Goal: Transaction & Acquisition: Register for event/course

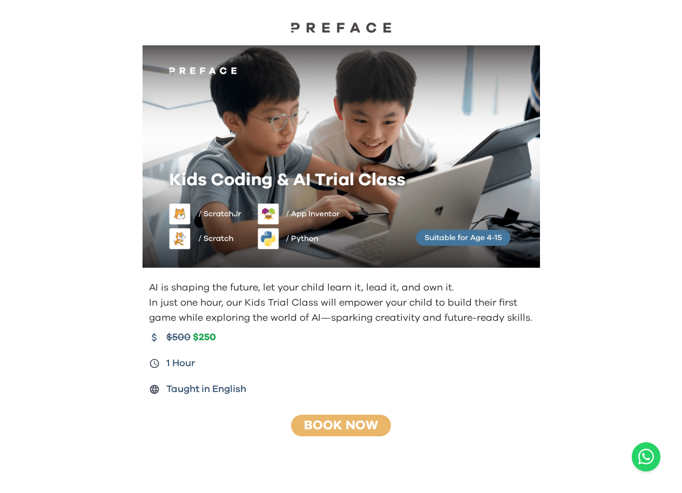
click at [445, 178] on img at bounding box center [342, 156] width 398 height 223
click at [404, 166] on img at bounding box center [342, 156] width 398 height 223
click at [359, 419] on link "Book Now" at bounding box center [341, 425] width 74 height 13
click at [360, 419] on link "Book Now" at bounding box center [341, 425] width 74 height 13
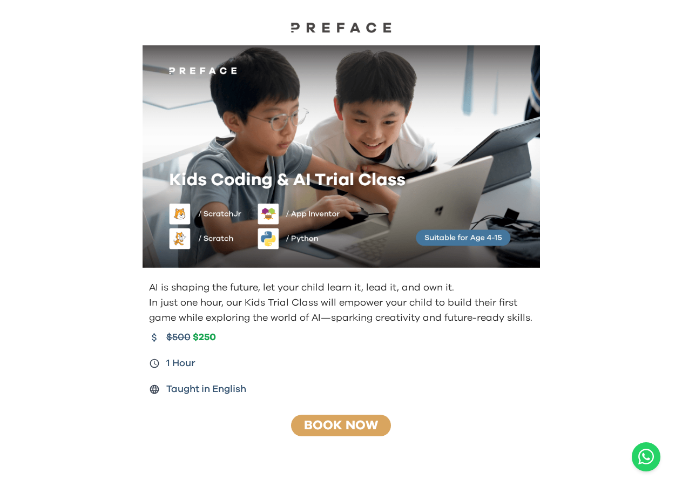
click at [360, 419] on link "Book Now" at bounding box center [341, 425] width 74 height 13
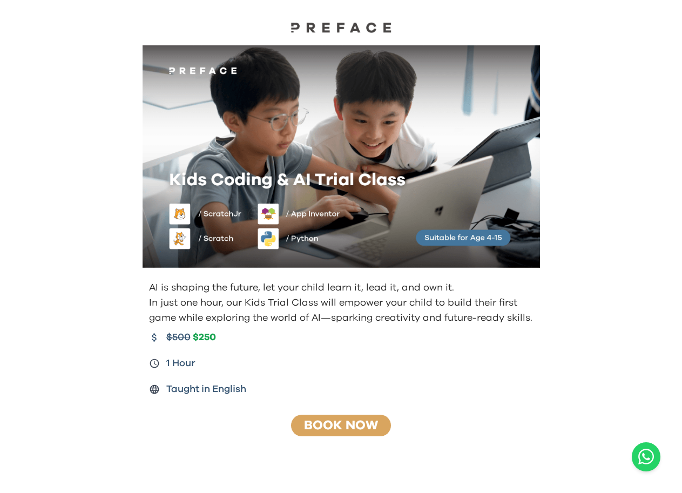
click at [360, 419] on link "Book Now" at bounding box center [341, 425] width 74 height 13
click at [353, 431] on link "Book Now" at bounding box center [341, 425] width 74 height 13
click at [355, 427] on link "Book Now" at bounding box center [341, 425] width 74 height 13
click at [345, 422] on link "Book Now" at bounding box center [341, 425] width 74 height 13
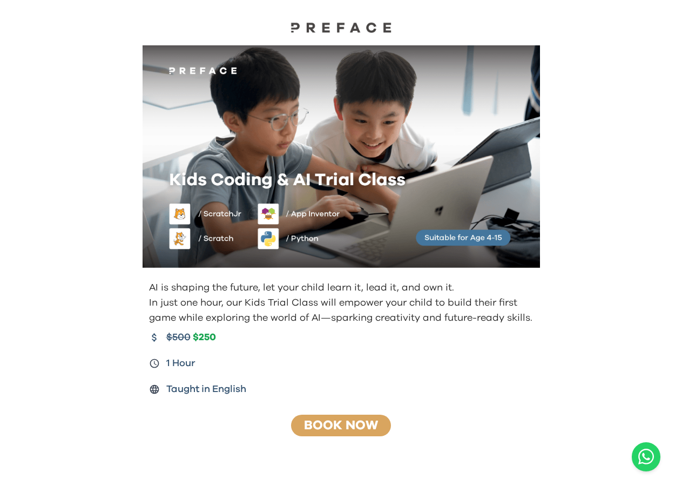
click at [346, 423] on link "Book Now" at bounding box center [341, 425] width 74 height 13
drag, startPoint x: 348, startPoint y: 422, endPoint x: 356, endPoint y: 410, distance: 14.5
click at [348, 422] on link "Book Now" at bounding box center [341, 425] width 74 height 13
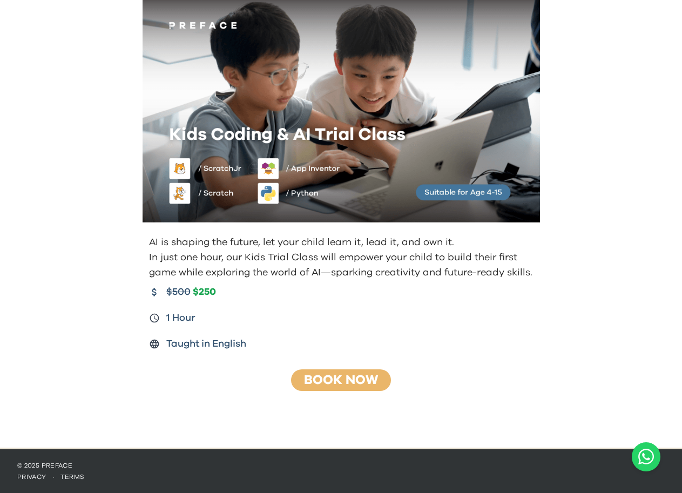
scroll to position [46, 0]
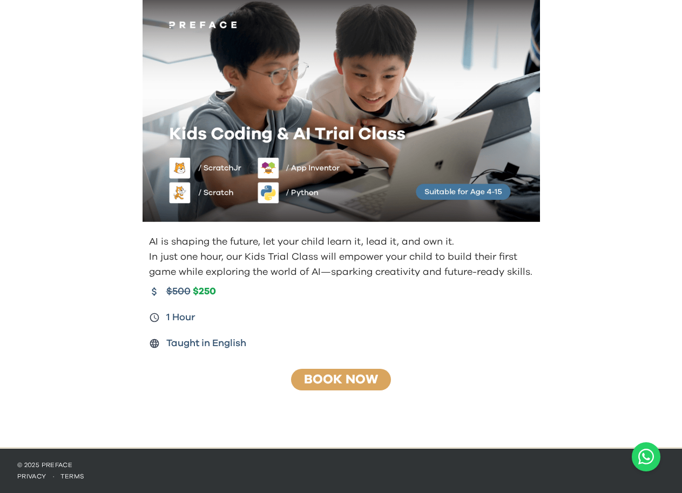
drag, startPoint x: 355, startPoint y: 392, endPoint x: 366, endPoint y: 382, distance: 14.9
click at [353, 385] on div "AI is shaping the future, let your child learn it, lead it, and own it. In just…" at bounding box center [341, 212] width 415 height 427
click at [351, 379] on link "Book Now" at bounding box center [341, 379] width 74 height 13
click at [366, 382] on link "Book Now" at bounding box center [341, 379] width 74 height 13
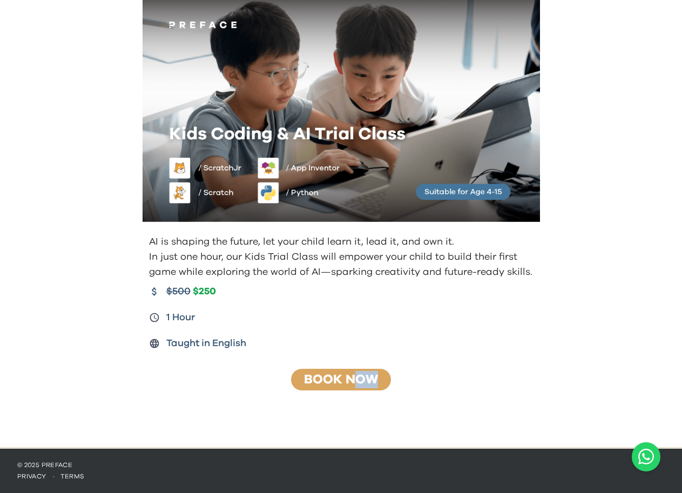
click at [360, 379] on link "Book Now" at bounding box center [341, 379] width 74 height 13
drag, startPoint x: 276, startPoint y: 363, endPoint x: 323, endPoint y: 361, distance: 47.6
click at [284, 363] on div "AI is shaping the future, let your child learn it, lead it, and own it. In just…" at bounding box center [341, 212] width 415 height 427
click at [336, 374] on link "Book Now" at bounding box center [341, 379] width 74 height 13
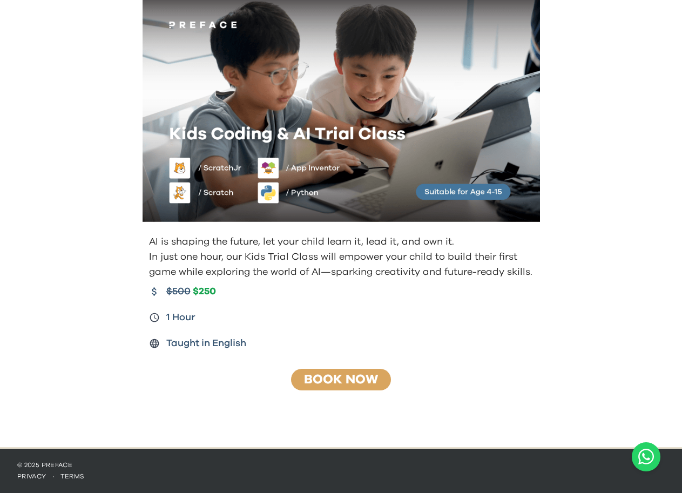
click at [336, 374] on link "Book Now" at bounding box center [341, 379] width 74 height 13
click at [337, 374] on link "Book Now" at bounding box center [341, 379] width 74 height 13
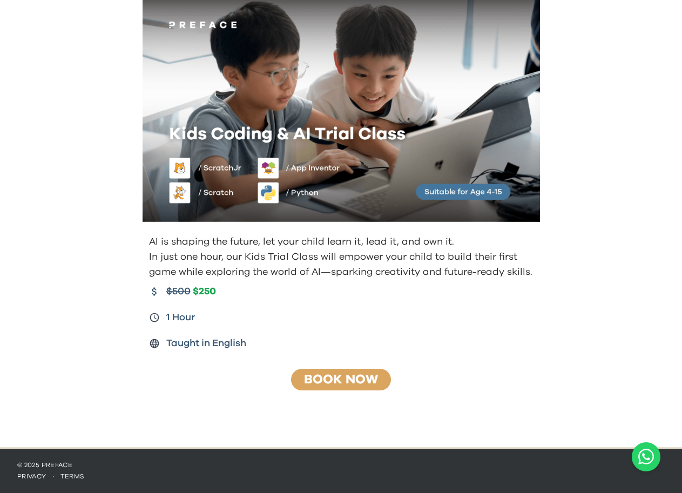
click at [337, 374] on link "Book Now" at bounding box center [341, 379] width 74 height 13
drag, startPoint x: 356, startPoint y: 377, endPoint x: 375, endPoint y: 377, distance: 19.4
click at [357, 377] on link "Book Now" at bounding box center [341, 379] width 74 height 13
drag, startPoint x: 427, startPoint y: 388, endPoint x: 397, endPoint y: 378, distance: 32.1
click at [397, 379] on div "AI is shaping the future, let your child learn it, lead it, and own it. In just…" at bounding box center [341, 212] width 415 height 427
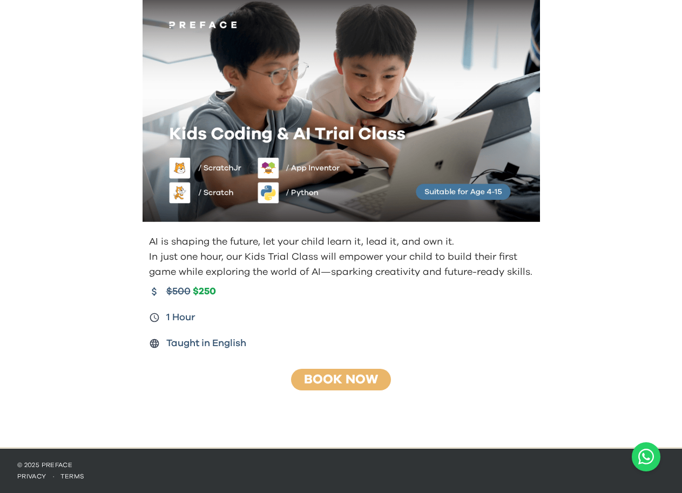
click at [495, 363] on div "AI is shaping the future, let your child learn it, lead it, and own it. In just…" at bounding box center [341, 212] width 415 height 427
drag, startPoint x: 490, startPoint y: 350, endPoint x: 495, endPoint y: 343, distance: 8.5
click at [489, 347] on div "AI is shaping the future, let your child learn it, lead it, and own it. In just…" at bounding box center [341, 292] width 415 height 125
drag, startPoint x: 489, startPoint y: 339, endPoint x: 474, endPoint y: 332, distance: 16.4
click at [474, 332] on div "$500 $250 1 Hour Taught in English" at bounding box center [342, 317] width 387 height 67
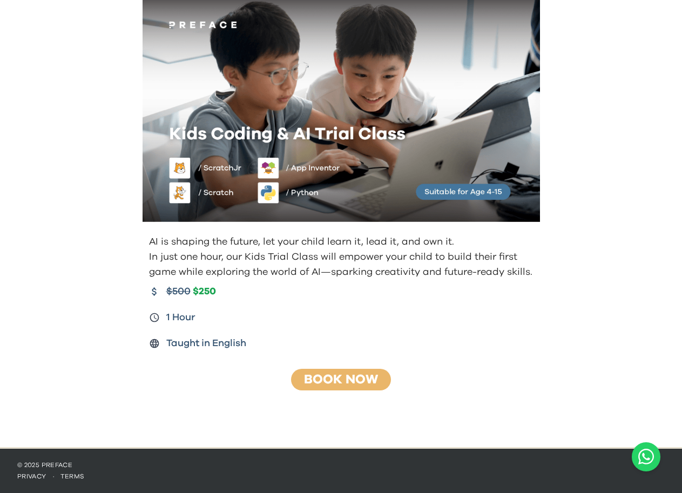
click at [447, 337] on div "Taught in English" at bounding box center [342, 343] width 387 height 15
drag, startPoint x: 477, startPoint y: 338, endPoint x: 365, endPoint y: 347, distance: 112.2
click at [377, 347] on div "Taught in English" at bounding box center [342, 343] width 387 height 15
drag, startPoint x: 358, startPoint y: 347, endPoint x: 362, endPoint y: 393, distance: 46.1
click at [359, 364] on div "AI is shaping the future, let your child learn it, lead it, and own it. In just…" at bounding box center [341, 212] width 415 height 427
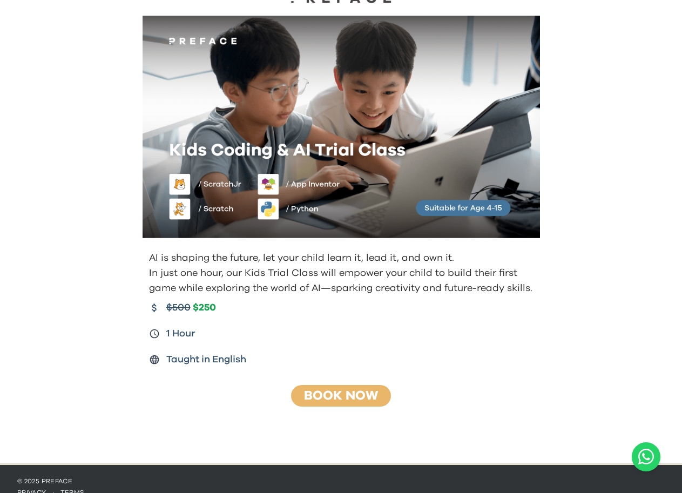
scroll to position [46, 0]
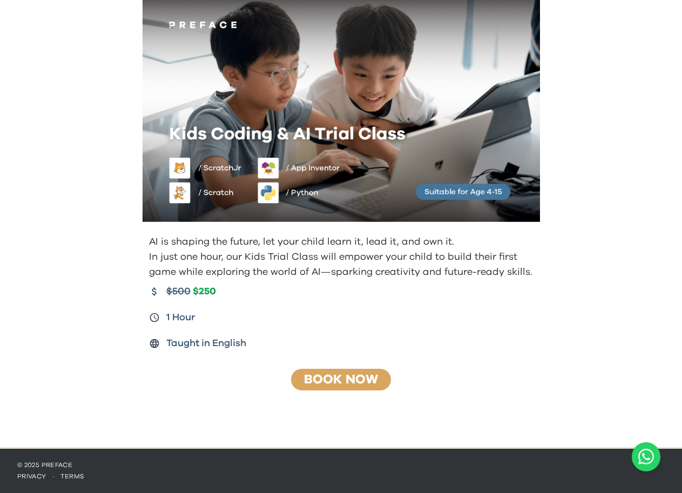
click at [343, 373] on link "Book Now" at bounding box center [341, 379] width 74 height 13
click at [342, 373] on link "Book Now" at bounding box center [341, 379] width 74 height 13
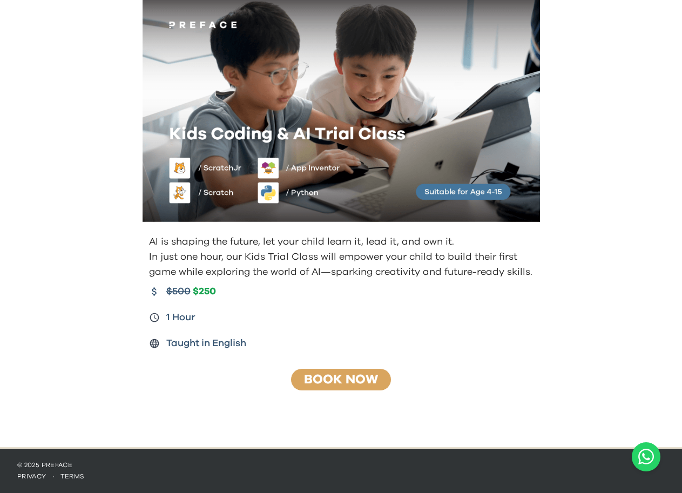
click at [340, 373] on link "Book Now" at bounding box center [341, 379] width 74 height 13
click at [342, 373] on link "Book Now" at bounding box center [341, 379] width 74 height 13
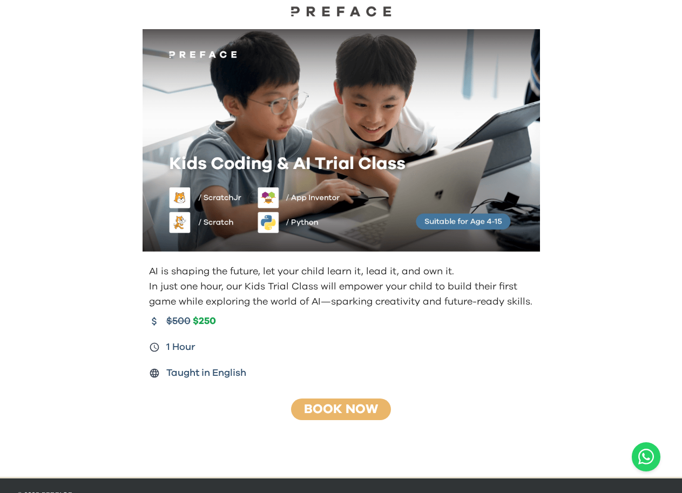
scroll to position [0, 0]
